Goal: Task Accomplishment & Management: Manage account settings

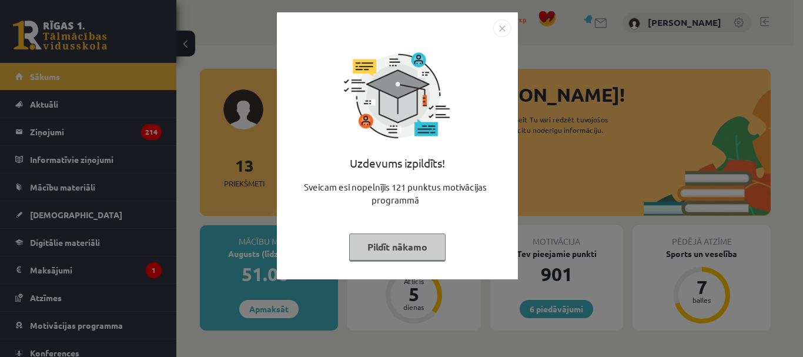
click at [504, 29] on img "Close" at bounding box center [502, 28] width 18 height 18
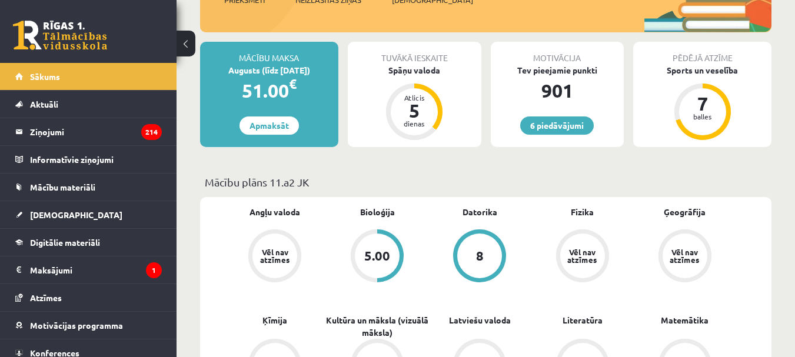
scroll to position [176, 0]
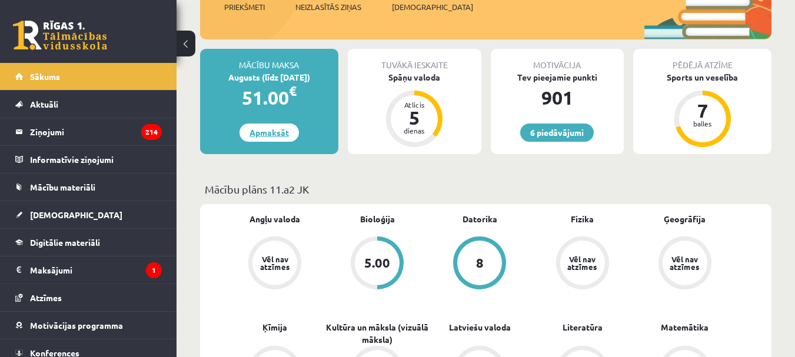
click at [256, 137] on link "Apmaksāt" at bounding box center [268, 133] width 59 height 18
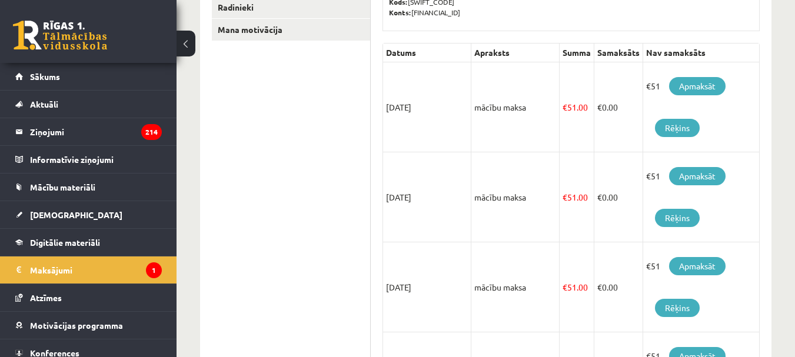
scroll to position [176, 0]
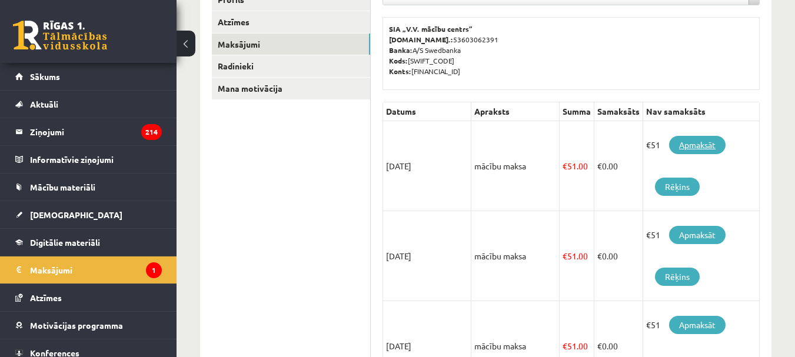
click at [690, 152] on link "Apmaksāt" at bounding box center [697, 145] width 56 height 18
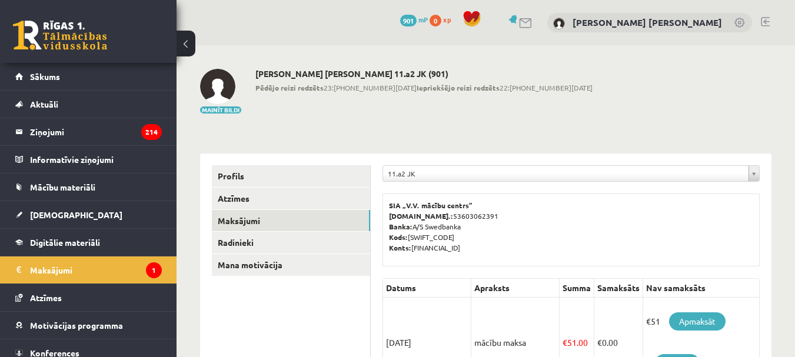
scroll to position [171, 0]
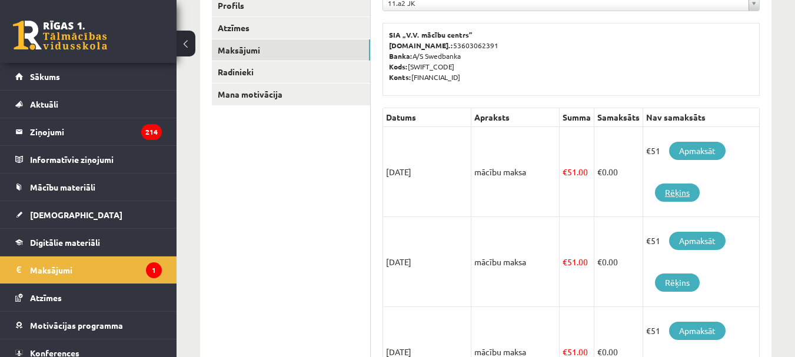
click at [666, 196] on link "Rēķins" at bounding box center [677, 193] width 45 height 18
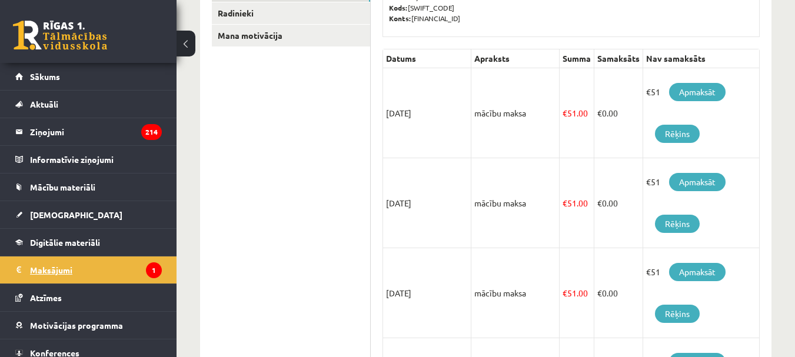
click at [39, 272] on legend "Maksājumi 1" at bounding box center [96, 269] width 132 height 27
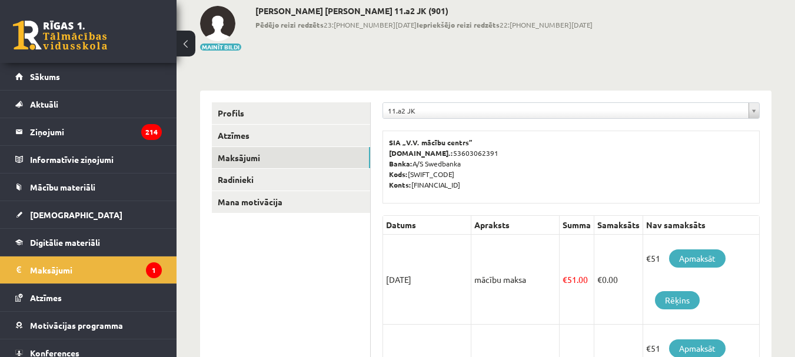
scroll to position [0, 0]
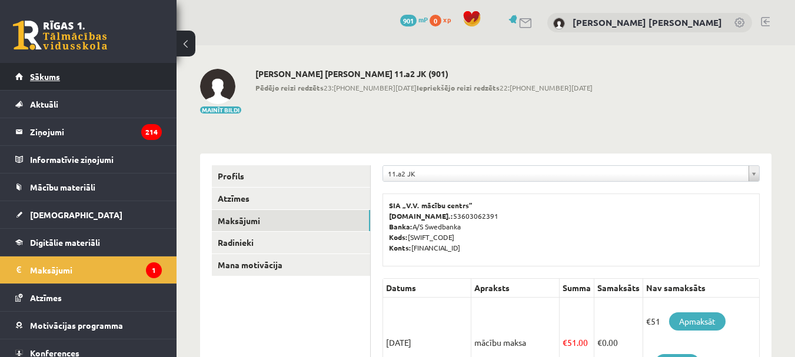
click at [35, 77] on span "Sākums" at bounding box center [45, 76] width 30 height 11
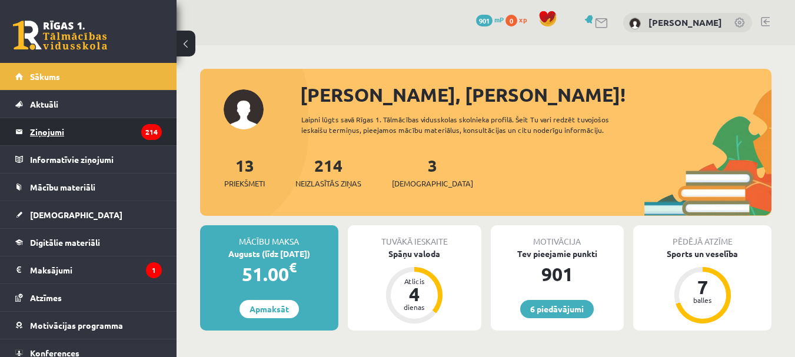
click at [51, 139] on legend "Ziņojumi 214" at bounding box center [96, 131] width 132 height 27
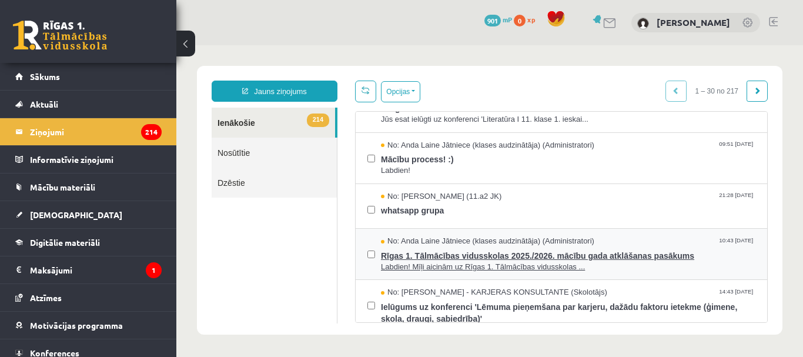
scroll to position [176, 0]
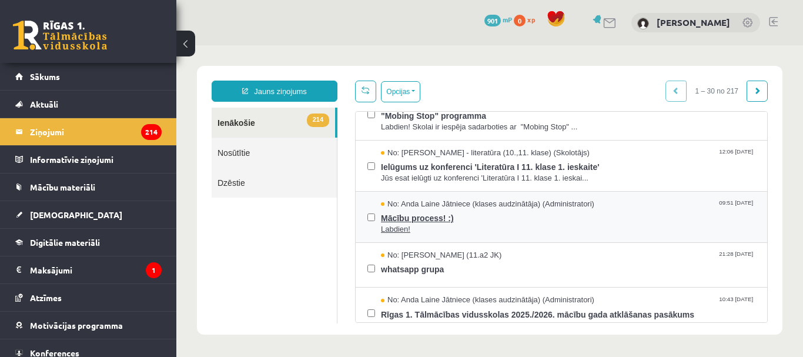
click at [422, 220] on span "Mācību process! :)" at bounding box center [568, 216] width 375 height 15
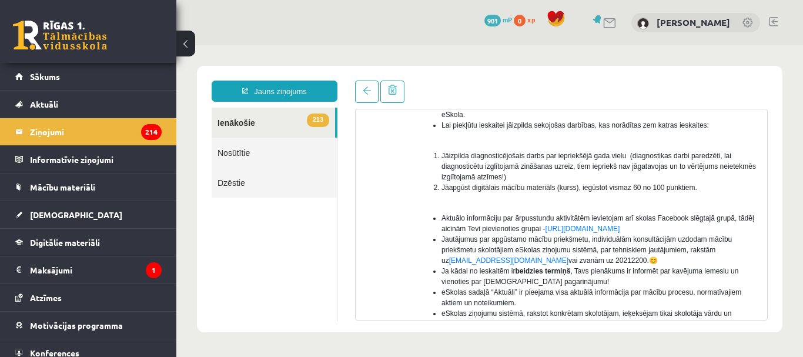
scroll to position [235, 0]
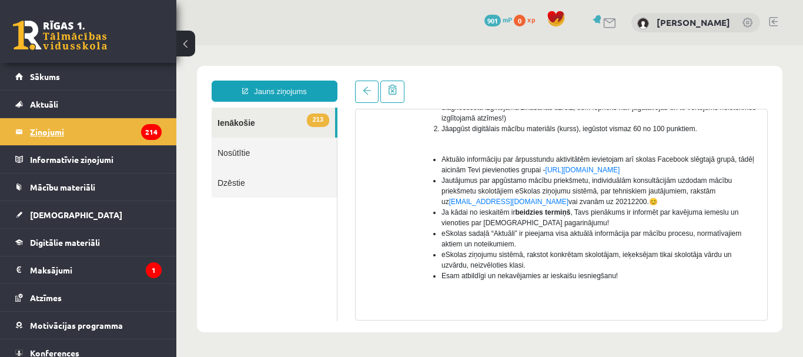
click at [41, 133] on legend "Ziņojumi 214" at bounding box center [96, 131] width 132 height 27
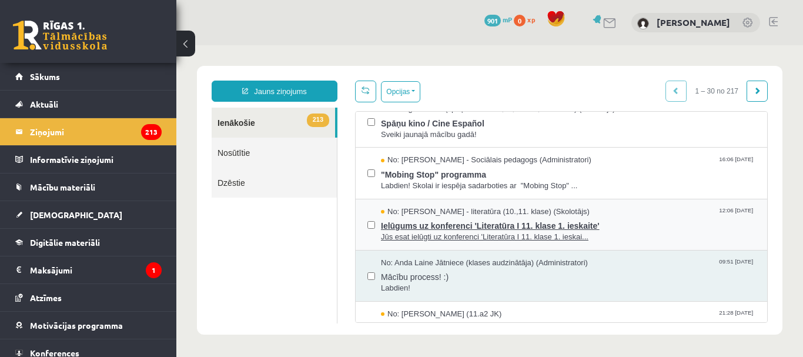
scroll to position [176, 0]
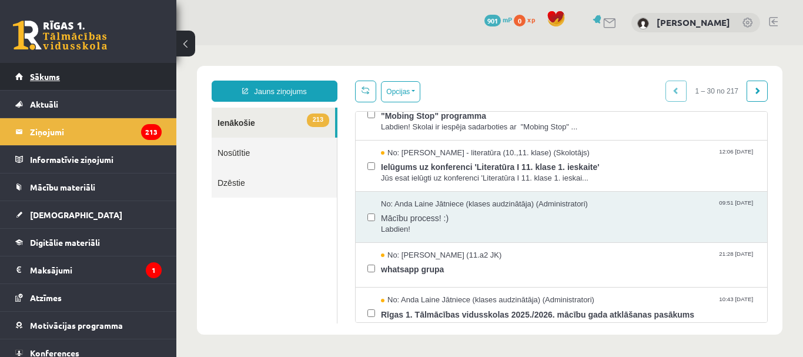
click at [34, 79] on span "Sākums" at bounding box center [45, 76] width 30 height 11
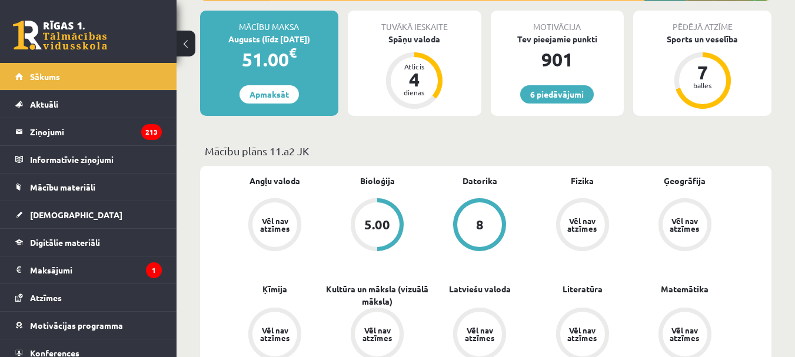
scroll to position [235, 0]
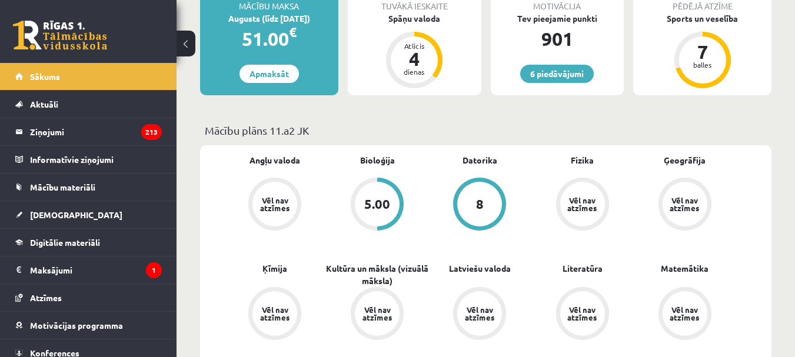
click at [378, 209] on div "5.00" at bounding box center [377, 204] width 26 height 13
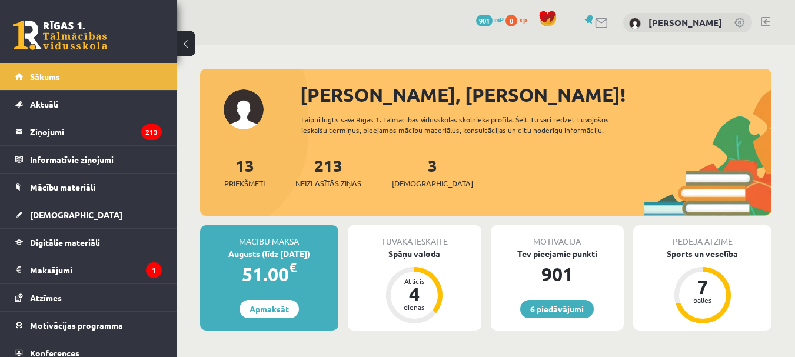
scroll to position [224, 0]
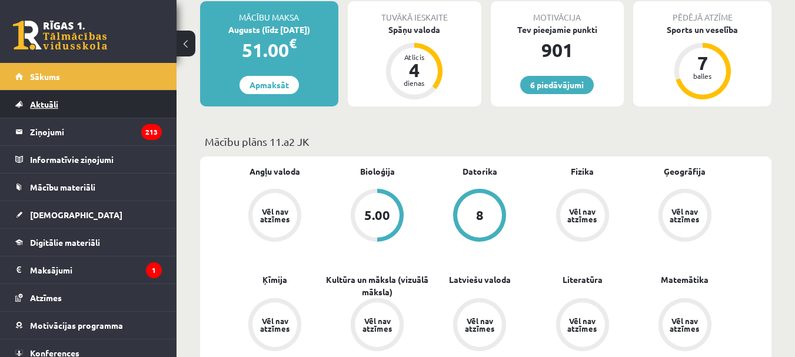
click at [45, 105] on span "Aktuāli" at bounding box center [44, 104] width 28 height 11
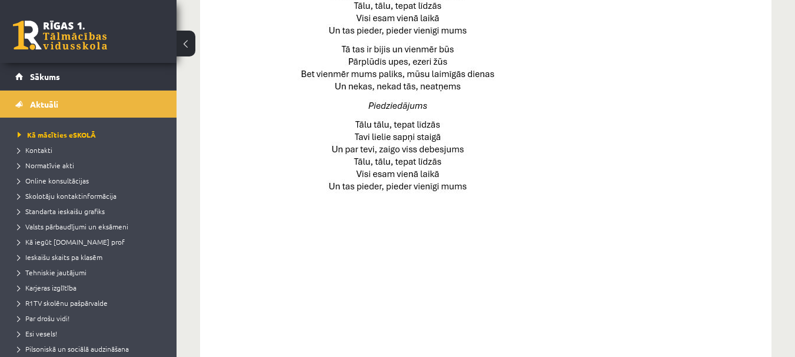
scroll to position [925, 0]
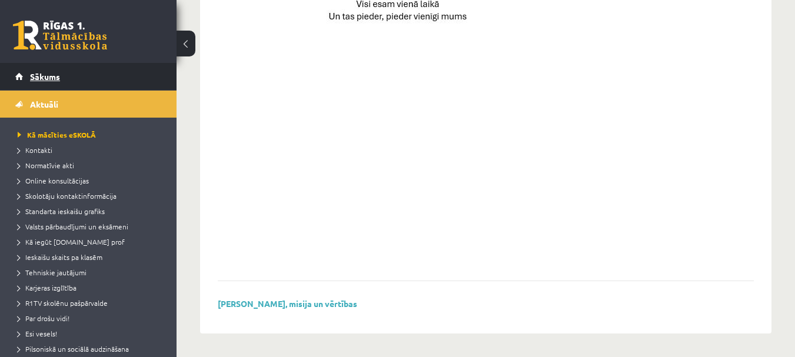
click at [43, 81] on link "Sākums" at bounding box center [88, 76] width 146 height 27
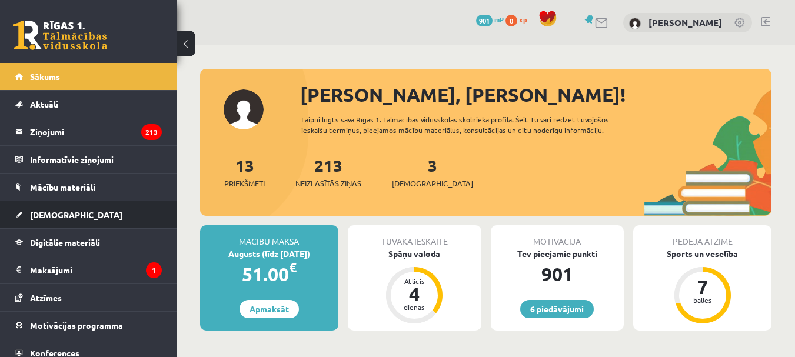
click at [64, 220] on link "[DEMOGRAPHIC_DATA]" at bounding box center [88, 214] width 146 height 27
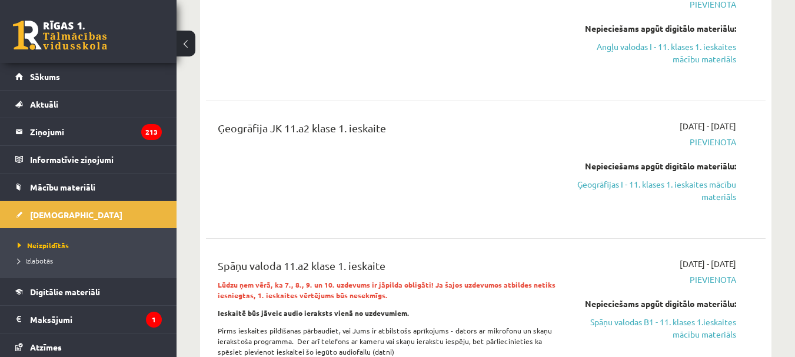
scroll to position [353, 0]
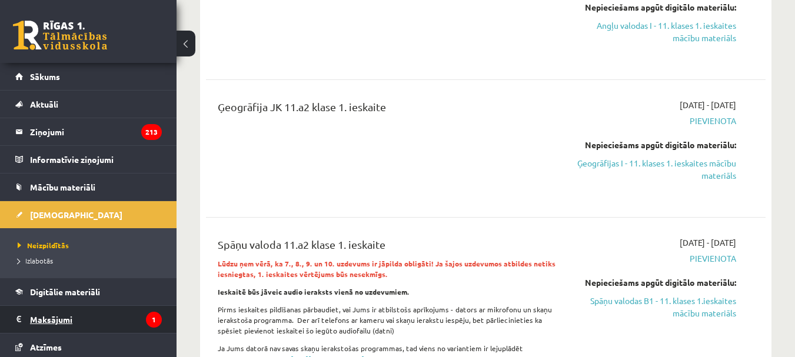
click at [38, 321] on legend "Maksājumi 1" at bounding box center [96, 319] width 132 height 27
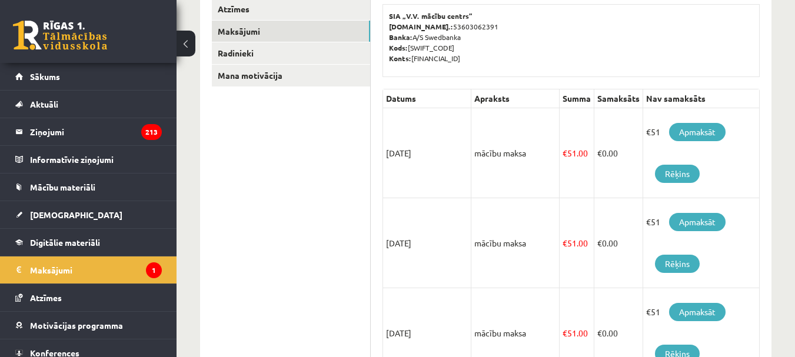
scroll to position [59, 0]
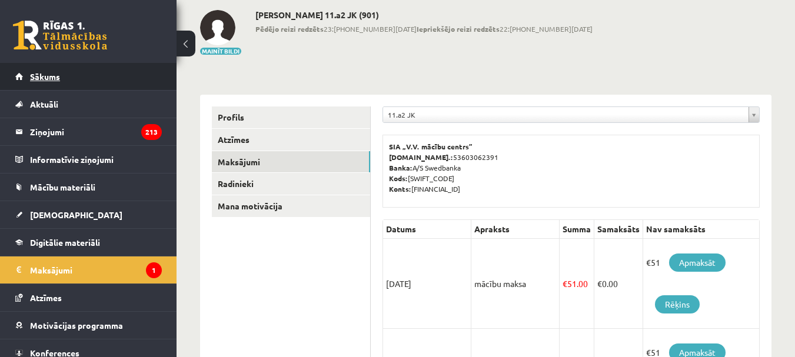
click at [43, 78] on span "Sākums" at bounding box center [45, 76] width 30 height 11
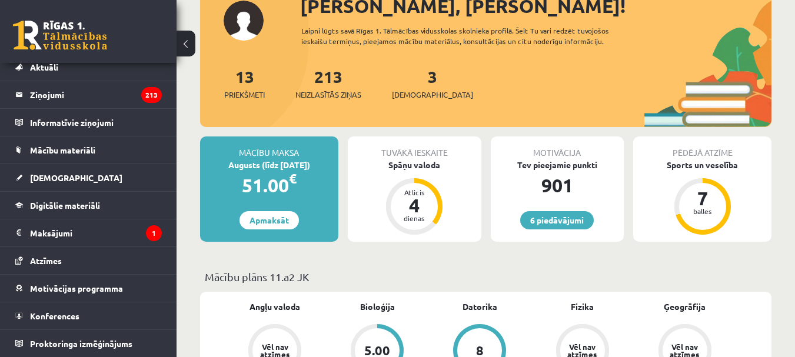
scroll to position [59, 0]
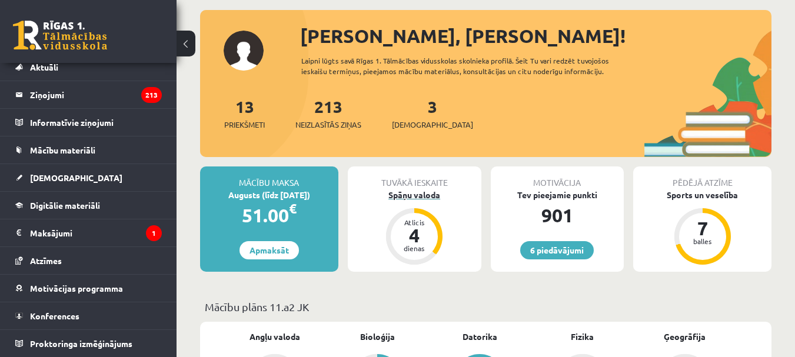
click at [412, 234] on div "4" at bounding box center [413, 235] width 35 height 19
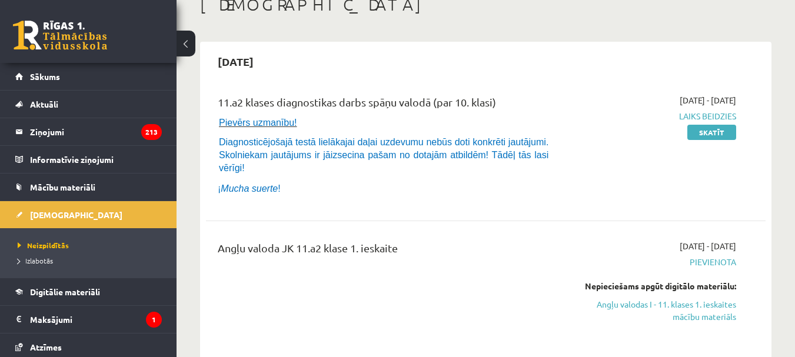
scroll to position [59, 0]
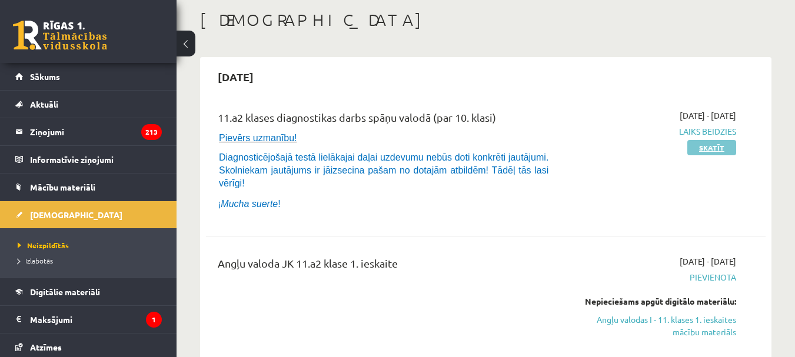
click at [721, 146] on link "Skatīt" at bounding box center [711, 147] width 49 height 15
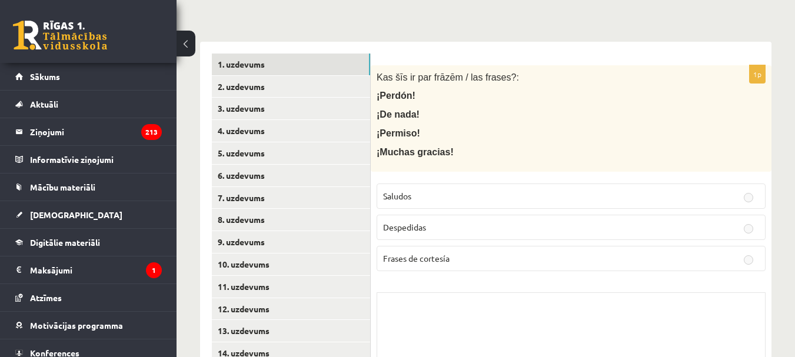
scroll to position [134, 0]
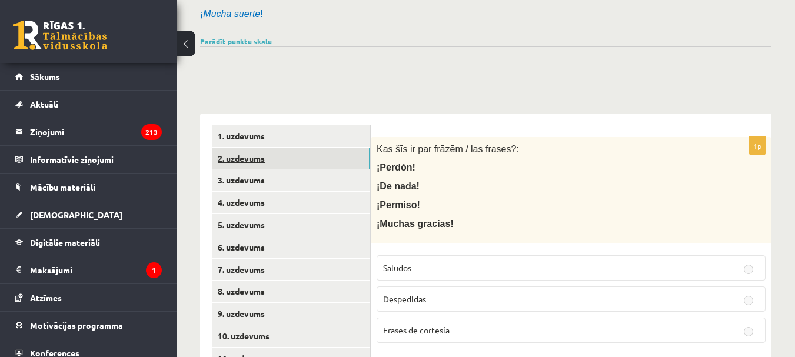
click at [251, 159] on link "2. uzdevums" at bounding box center [291, 159] width 158 height 22
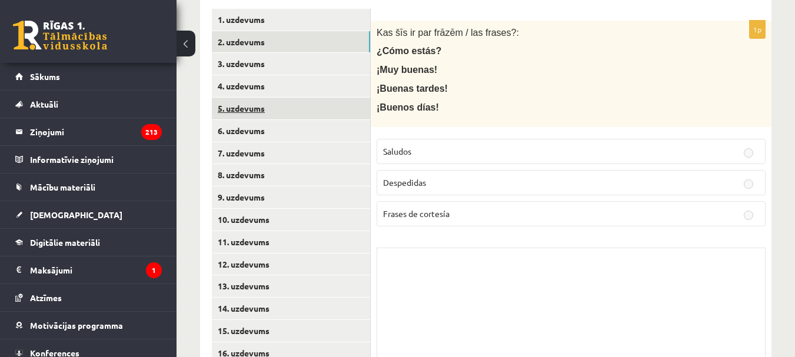
scroll to position [252, 0]
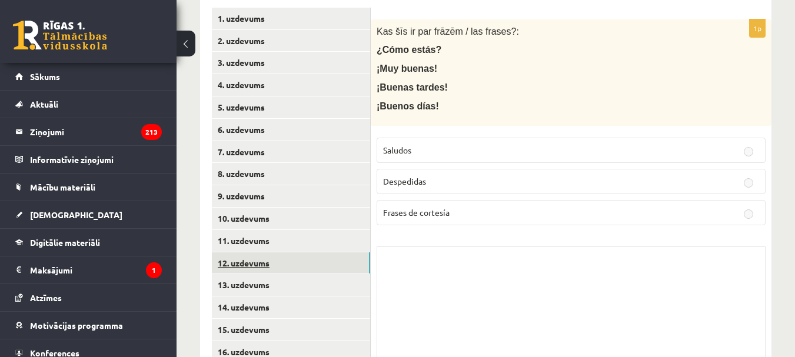
click at [250, 266] on link "12. uzdevums" at bounding box center [291, 263] width 158 height 22
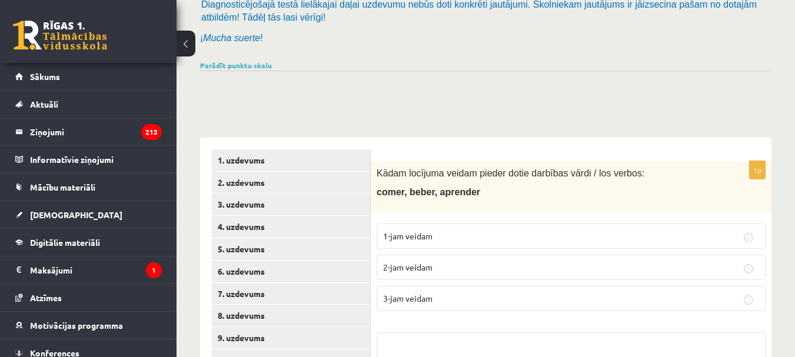
scroll to position [0, 0]
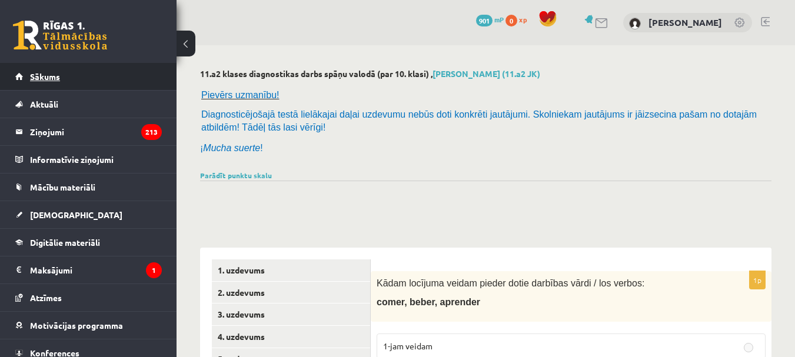
click at [28, 75] on link "Sākums" at bounding box center [88, 76] width 146 height 27
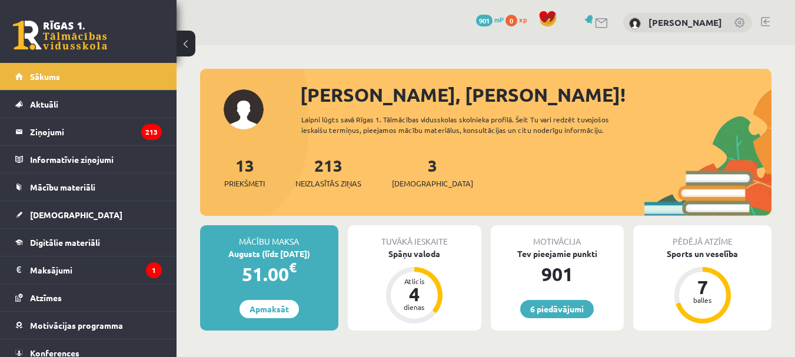
drag, startPoint x: 766, startPoint y: 18, endPoint x: 785, endPoint y: 54, distance: 40.5
click at [766, 18] on link at bounding box center [764, 21] width 9 height 9
